Goal: Information Seeking & Learning: Understand process/instructions

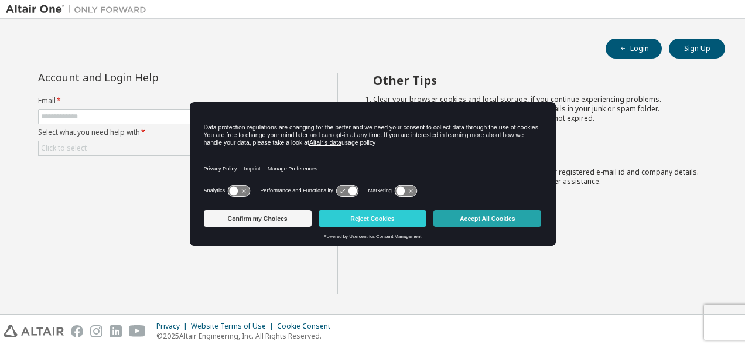
click at [502, 219] on button "Accept All Cookies" at bounding box center [488, 218] width 108 height 16
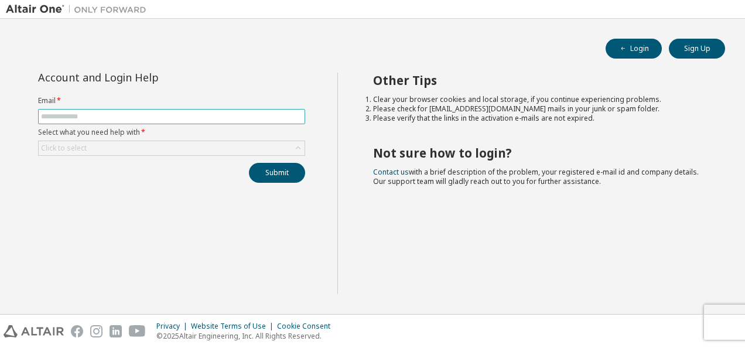
click at [175, 114] on input "text" at bounding box center [171, 116] width 261 height 9
type input "**********"
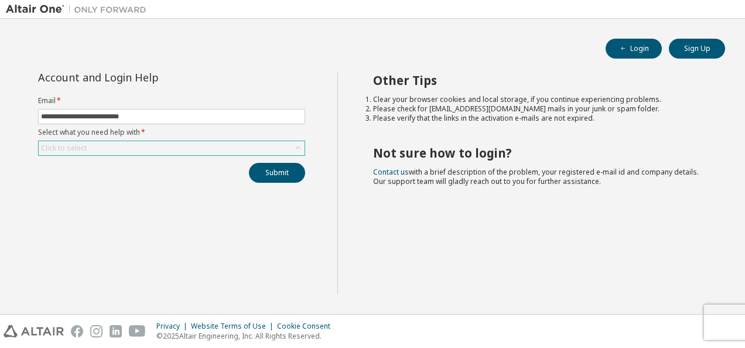
click at [174, 146] on div "Click to select" at bounding box center [172, 148] width 266 height 14
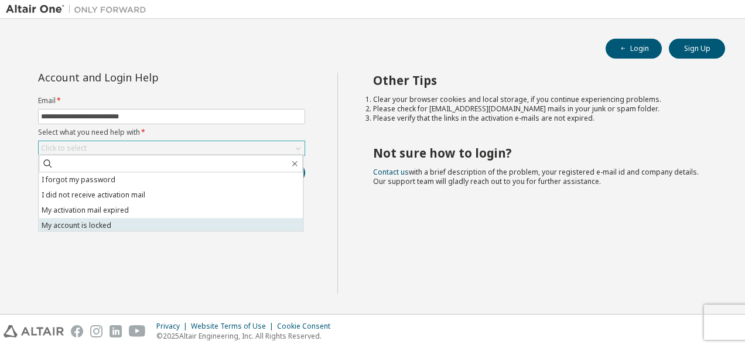
click at [135, 223] on li "My account is locked" at bounding box center [171, 225] width 264 height 15
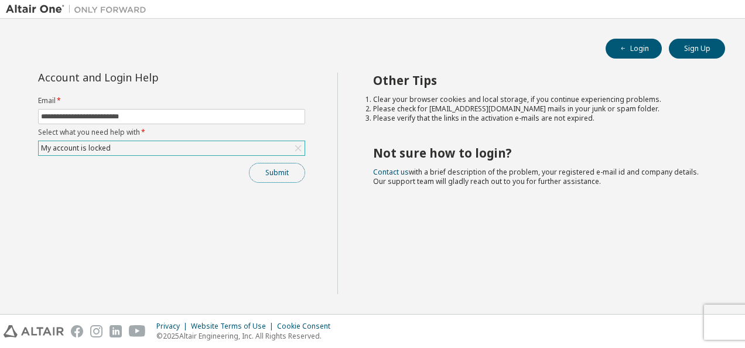
click at [287, 172] on button "Submit" at bounding box center [277, 173] width 56 height 20
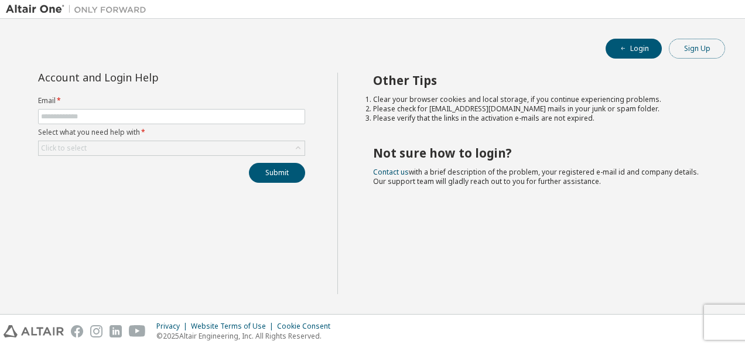
click at [684, 46] on button "Sign Up" at bounding box center [697, 49] width 56 height 20
click at [643, 52] on button "Login" at bounding box center [634, 49] width 56 height 20
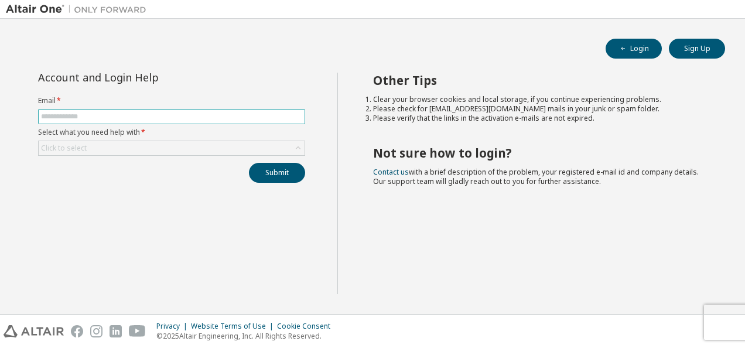
click at [84, 115] on input "text" at bounding box center [171, 116] width 261 height 9
type input "**********"
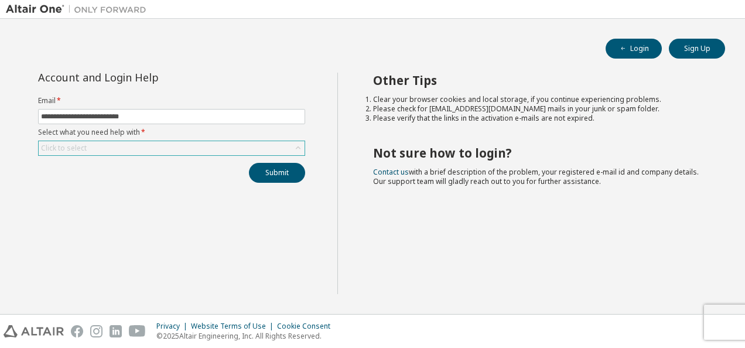
click at [129, 152] on div "Click to select" at bounding box center [172, 148] width 266 height 14
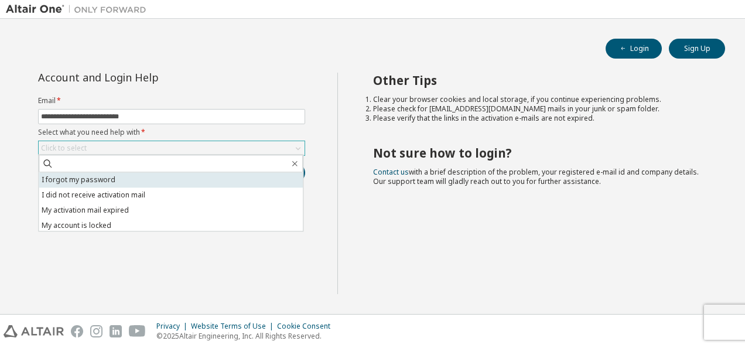
click at [124, 179] on li "I forgot my password" at bounding box center [171, 179] width 264 height 15
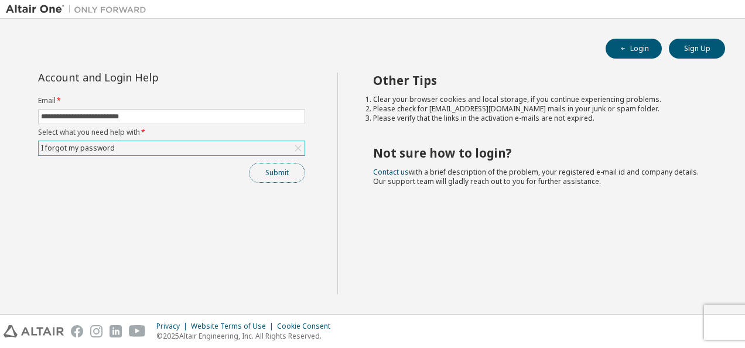
click at [281, 174] on button "Submit" at bounding box center [277, 173] width 56 height 20
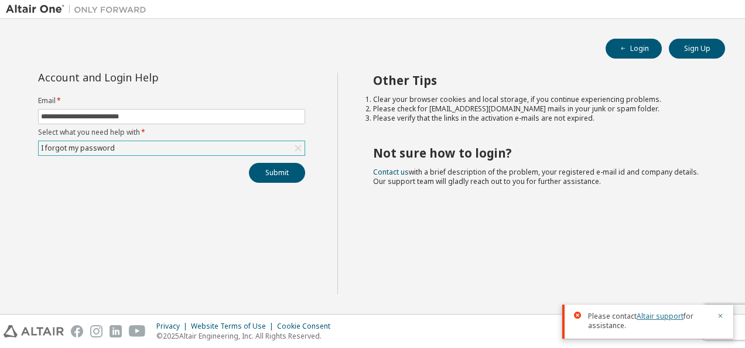
click at [657, 312] on link "Altair support" at bounding box center [660, 316] width 47 height 10
